Goal: Task Accomplishment & Management: Manage account settings

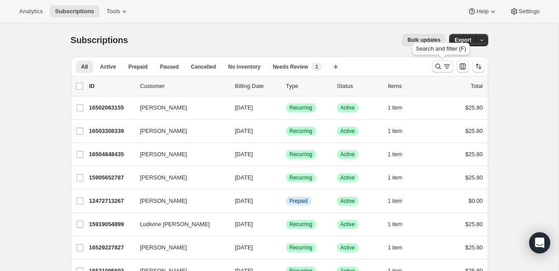
click at [434, 69] on icon "Search and filter results" at bounding box center [438, 66] width 9 height 9
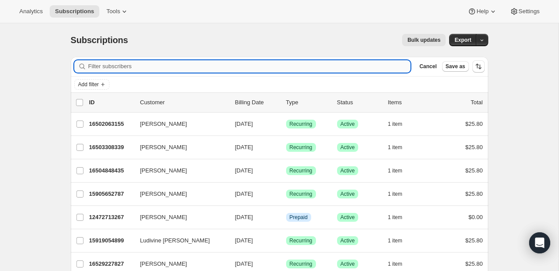
click at [357, 65] on input "Filter subscribers" at bounding box center [249, 66] width 323 height 12
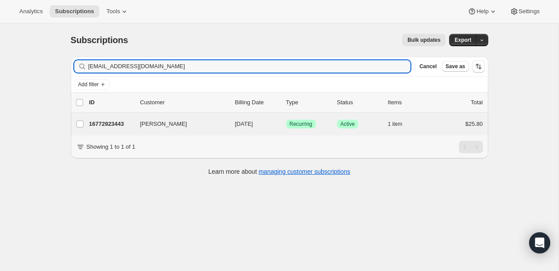
type input "[EMAIL_ADDRESS][DOMAIN_NAME]"
click at [116, 134] on div "[PERSON_NAME] 16772923443 [PERSON_NAME] [DATE] Success Recurring Success Active…" at bounding box center [280, 124] width 418 height 23
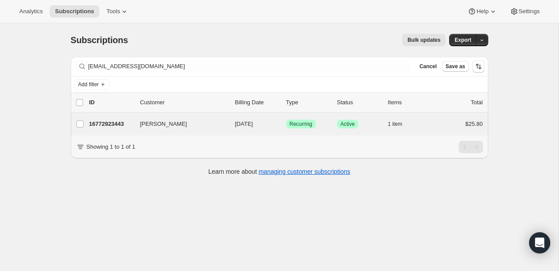
click at [117, 131] on div "[PERSON_NAME] 16772923443 [PERSON_NAME] [DATE] Success Recurring Success Active…" at bounding box center [280, 124] width 418 height 23
click at [123, 121] on p "16772923443" at bounding box center [111, 124] width 44 height 9
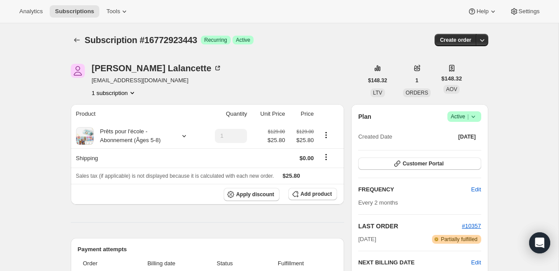
click at [78, 38] on icon "Subscriptions" at bounding box center [77, 40] width 9 height 9
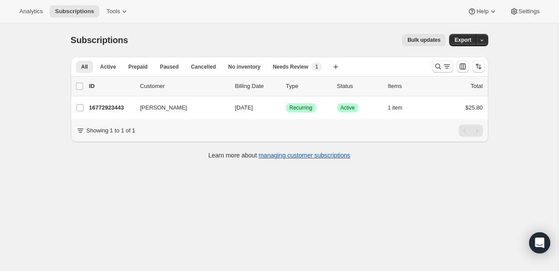
click at [436, 63] on icon "Search and filter results" at bounding box center [438, 66] width 9 height 9
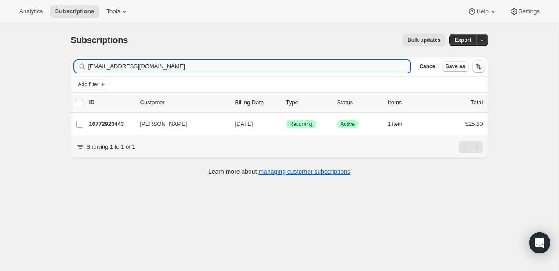
click at [272, 65] on input "[EMAIL_ADDRESS][DOMAIN_NAME]" at bounding box center [249, 66] width 323 height 12
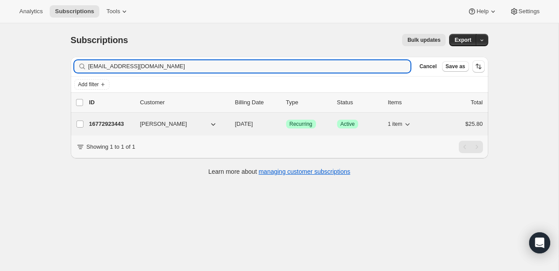
click at [122, 125] on p "16772923443" at bounding box center [111, 124] width 44 height 9
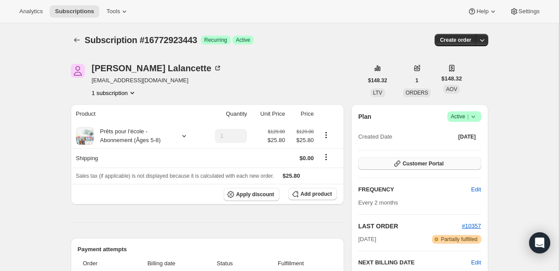
click at [427, 158] on button "Customer Portal" at bounding box center [419, 163] width 123 height 12
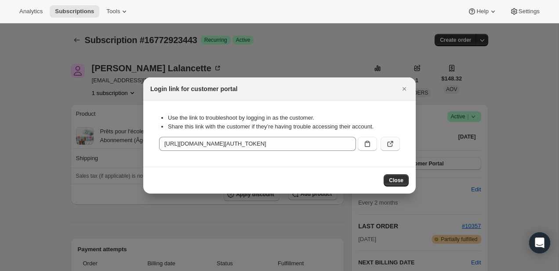
click at [393, 147] on icon ":rgc:" at bounding box center [390, 143] width 9 height 9
click at [95, 69] on div at bounding box center [279, 135] width 559 height 271
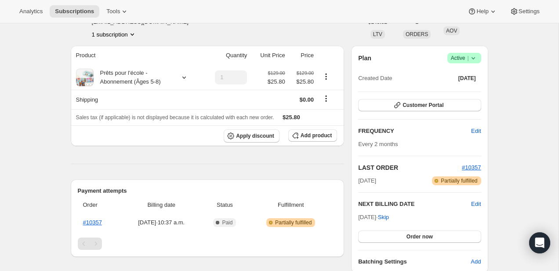
scroll to position [80, 0]
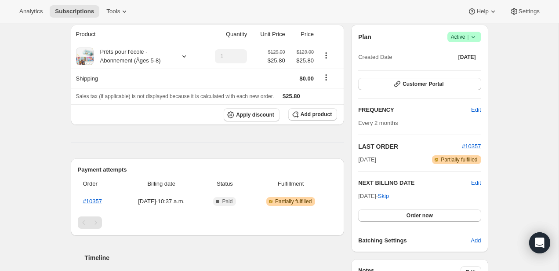
click at [483, 183] on div "Plan Success Active | Created Date [DATE] Customer Portal FREQUENCY Edit Every …" at bounding box center [419, 138] width 137 height 227
click at [480, 183] on span "Edit" at bounding box center [476, 182] width 10 height 9
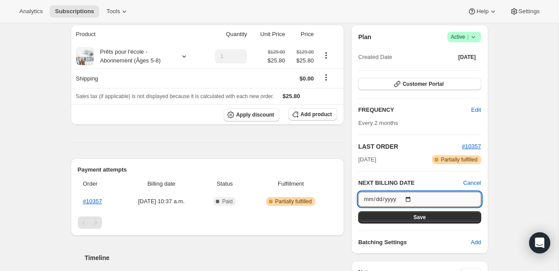
click at [409, 199] on input "[DATE]" at bounding box center [419, 199] width 123 height 15
type input "[DATE]"
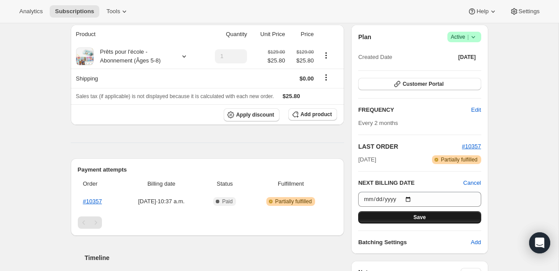
click at [409, 215] on button "Save" at bounding box center [419, 217] width 123 height 12
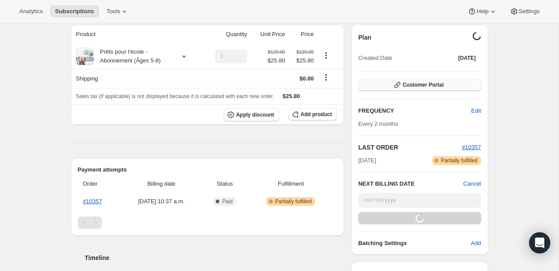
click at [425, 88] on button "Customer Portal" at bounding box center [419, 85] width 123 height 12
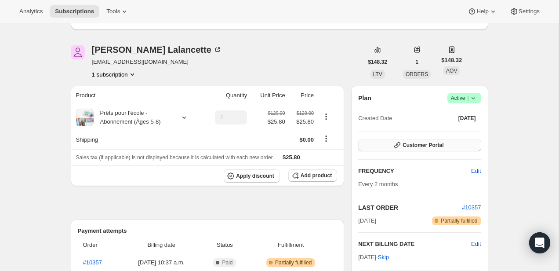
scroll to position [57, 0]
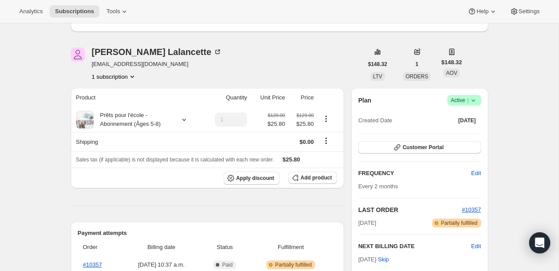
click at [403, 153] on div "Customer Portal" at bounding box center [419, 147] width 123 height 13
click at [404, 149] on span "Customer Portal" at bounding box center [423, 147] width 41 height 7
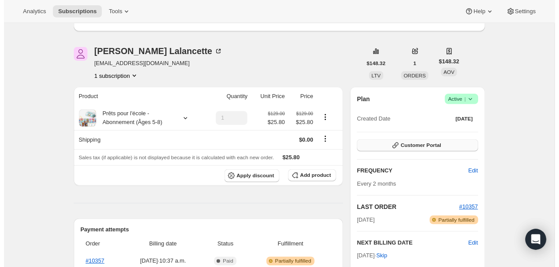
scroll to position [0, 0]
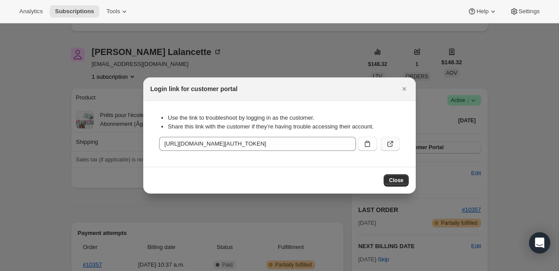
click at [387, 138] on button ":rjh:" at bounding box center [390, 144] width 19 height 14
